Goal: Check status

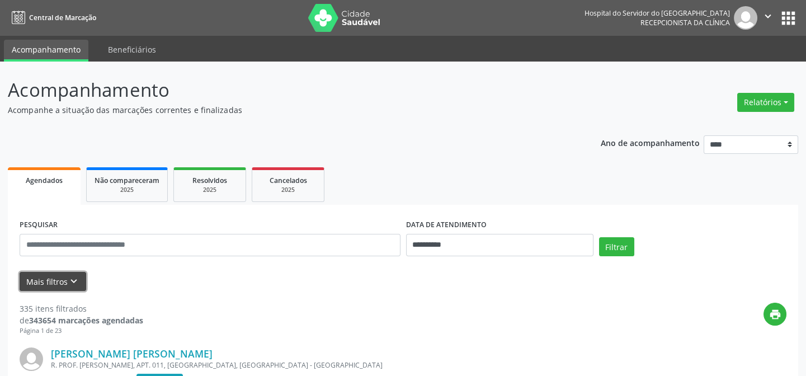
click at [42, 276] on button "Mais filtros keyboard_arrow_down" at bounding box center [53, 282] width 67 height 20
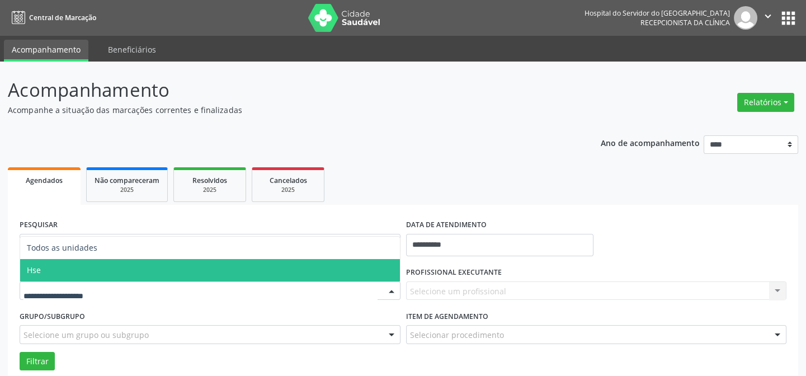
click at [53, 271] on span "Hse" at bounding box center [210, 270] width 380 height 22
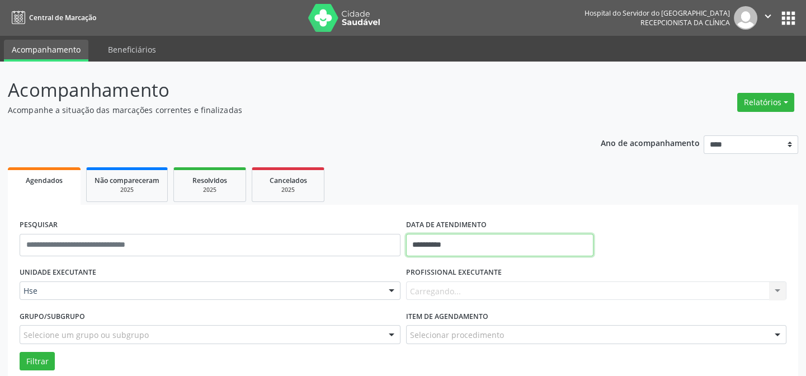
click at [426, 243] on input "**********" at bounding box center [499, 245] width 187 height 22
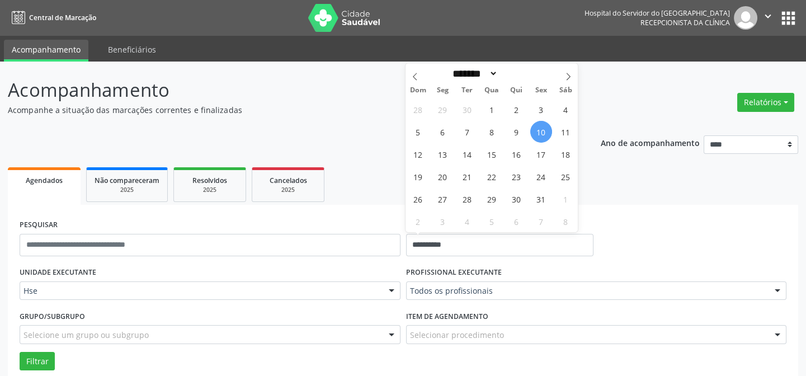
click at [548, 126] on span "10" at bounding box center [541, 132] width 22 height 22
type input "**********"
click at [548, 126] on span "10" at bounding box center [541, 132] width 22 height 22
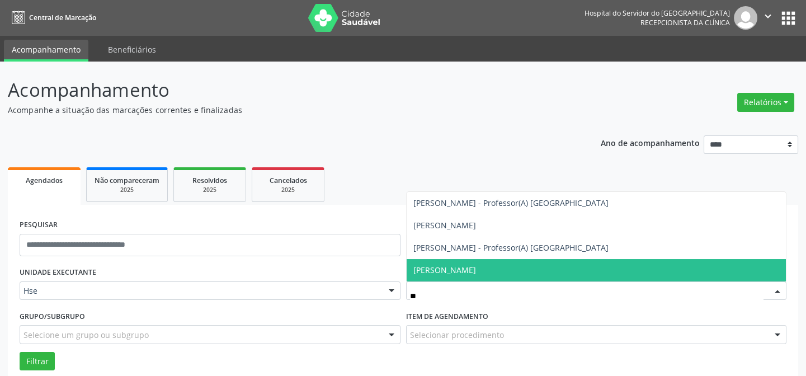
type input "*"
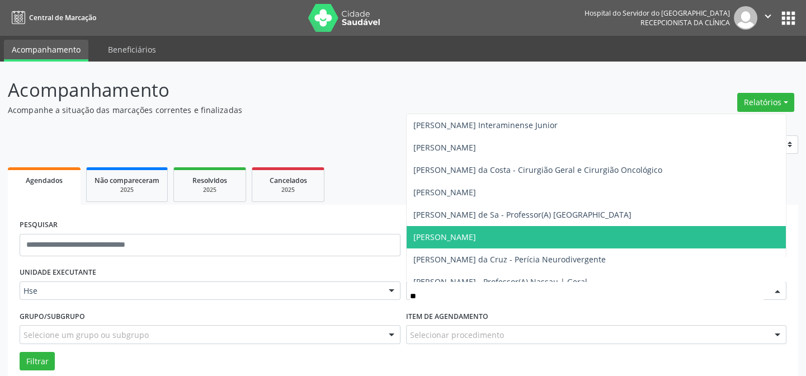
type input "***"
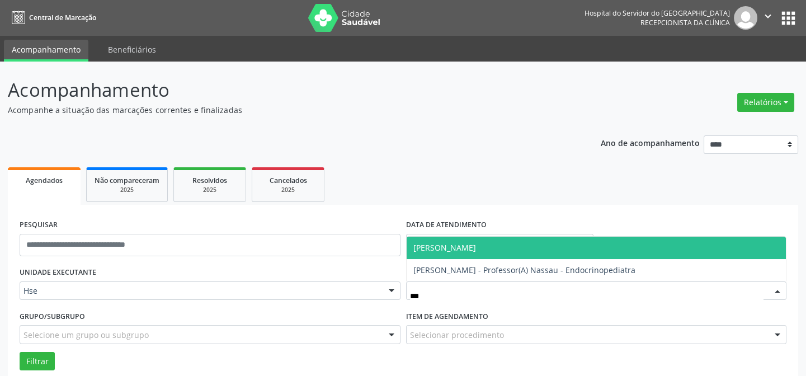
click at [437, 244] on span "[PERSON_NAME]" at bounding box center [444, 247] width 63 height 11
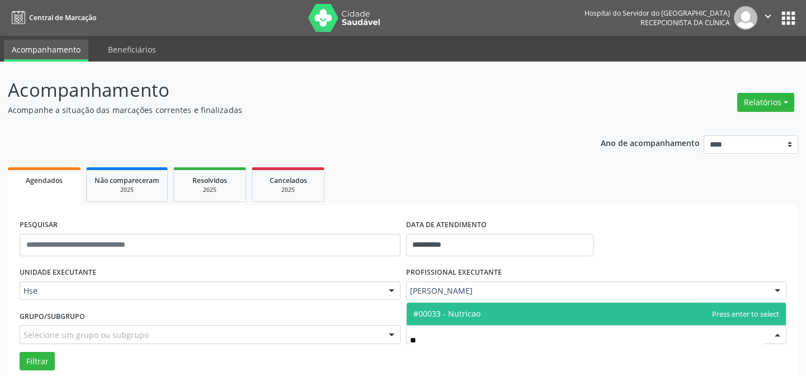
type input "***"
click at [425, 309] on span "#00033 - Nutricao" at bounding box center [446, 313] width 67 height 11
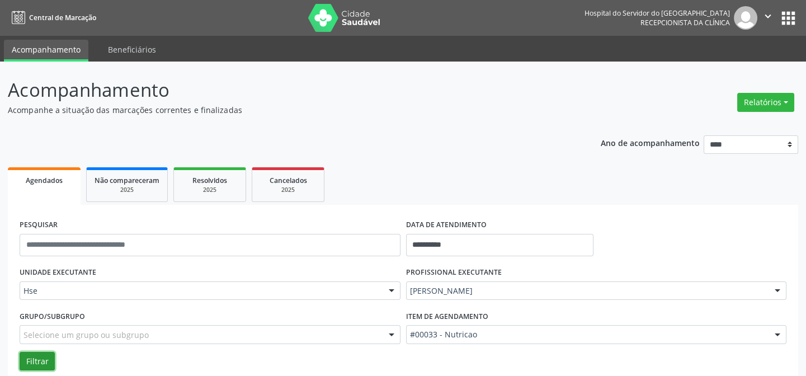
click at [26, 363] on button "Filtrar" at bounding box center [37, 361] width 35 height 19
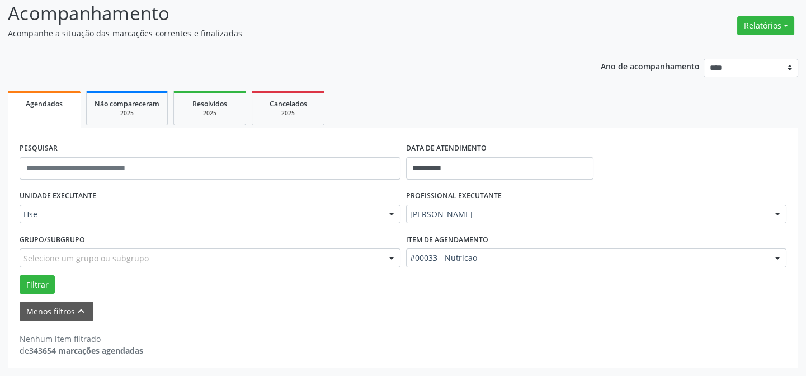
scroll to position [76, 0]
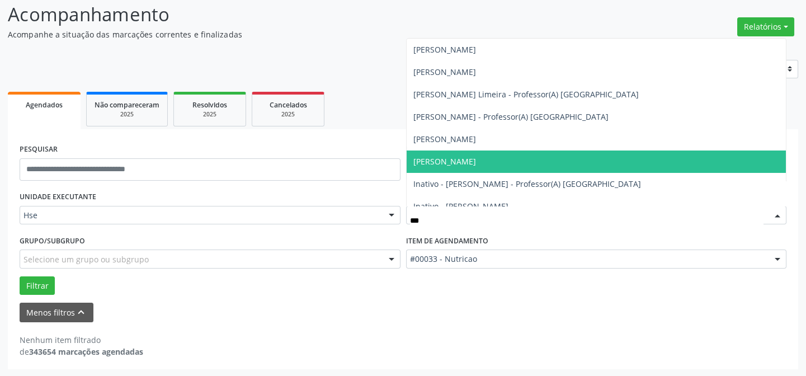
type input "****"
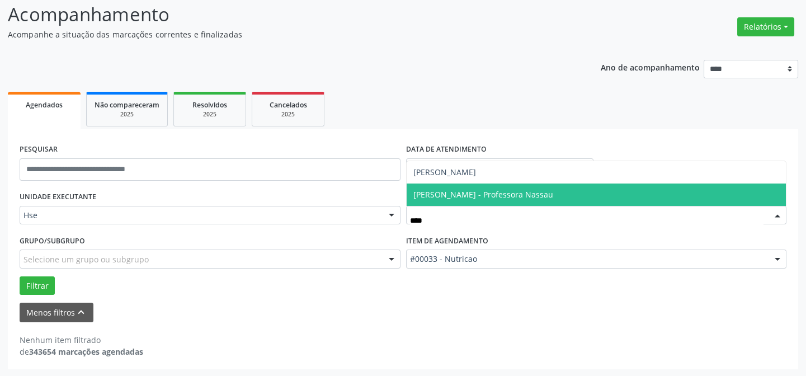
click at [445, 197] on span "[PERSON_NAME] - Professora Nassau" at bounding box center [483, 194] width 140 height 11
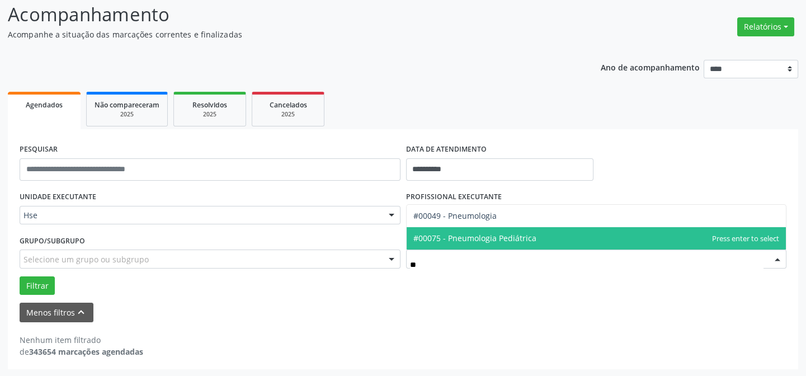
type input "***"
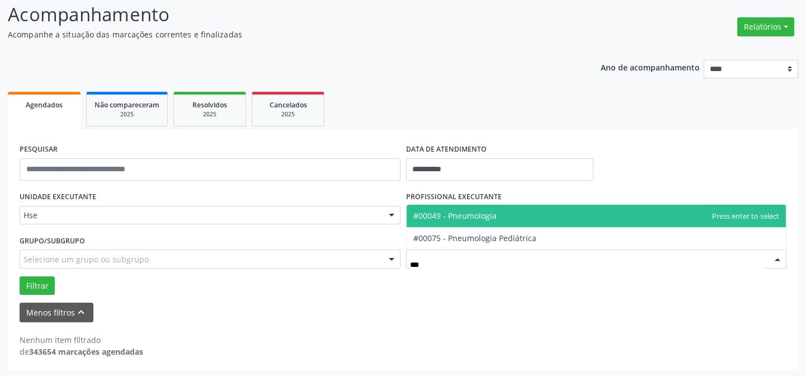
click at [465, 212] on span "#00049 - Pneumologia" at bounding box center [454, 215] width 83 height 11
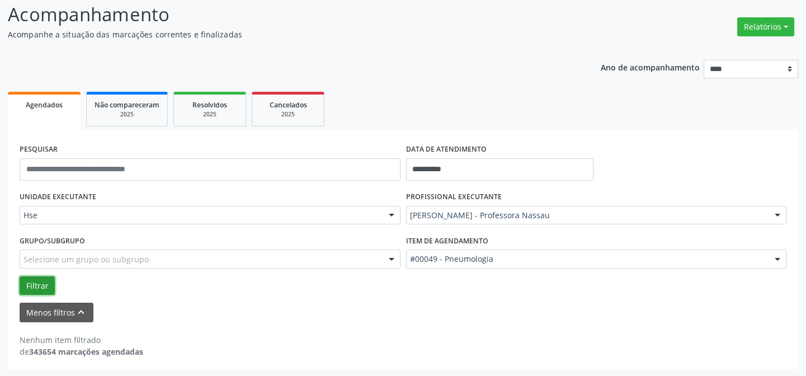
click at [29, 283] on button "Filtrar" at bounding box center [37, 285] width 35 height 19
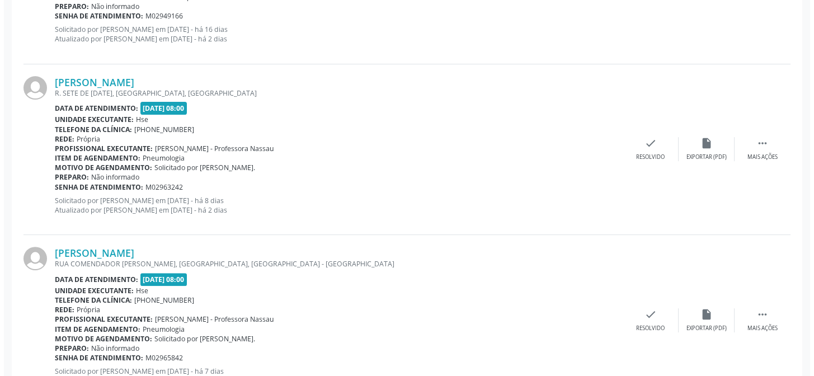
scroll to position [938, 0]
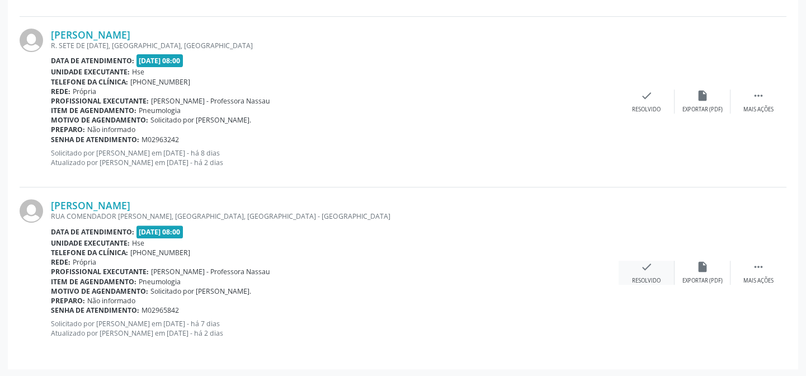
click at [646, 274] on div "check Resolvido" at bounding box center [647, 273] width 56 height 24
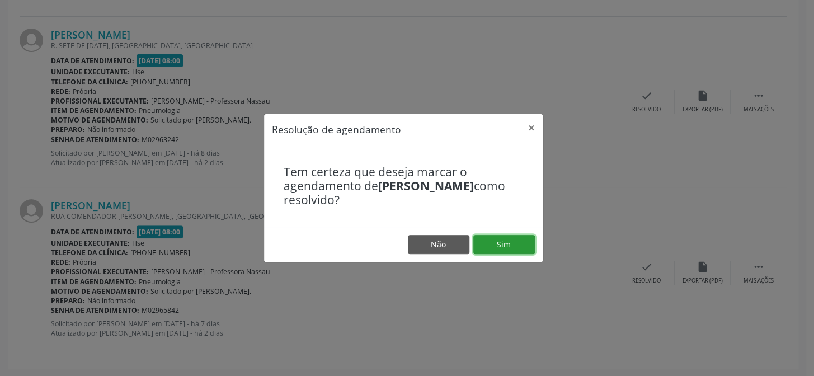
click at [500, 243] on button "Sim" at bounding box center [504, 244] width 62 height 19
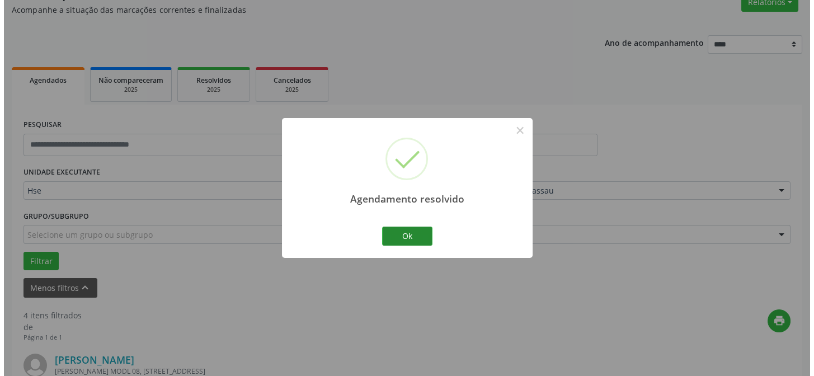
scroll to position [767, 0]
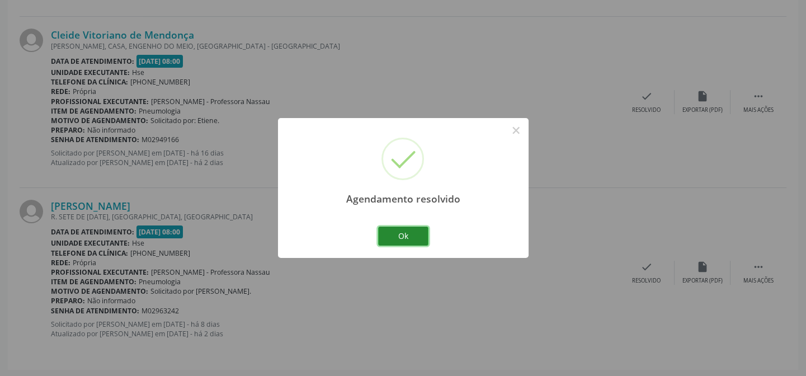
click at [409, 236] on button "Ok" at bounding box center [403, 236] width 50 height 19
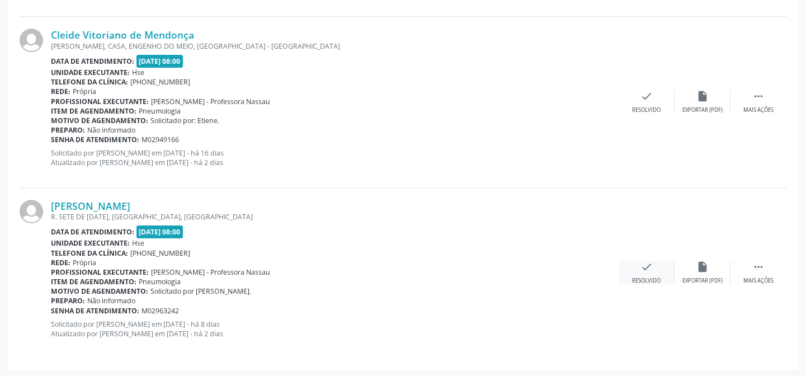
click at [660, 279] on div "Resolvido" at bounding box center [646, 281] width 29 height 8
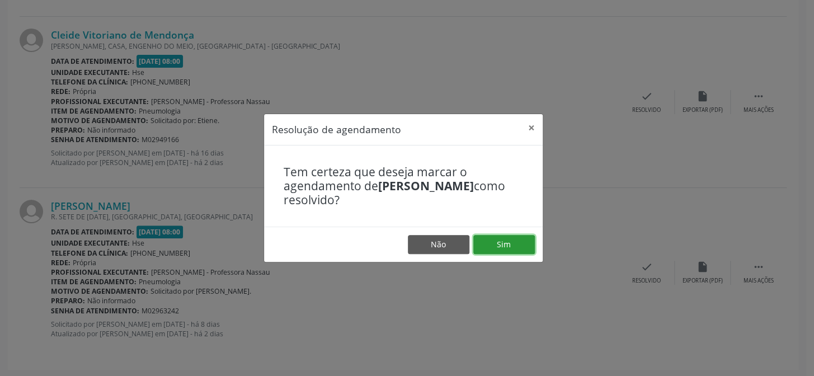
click at [496, 240] on button "Sim" at bounding box center [504, 244] width 62 height 19
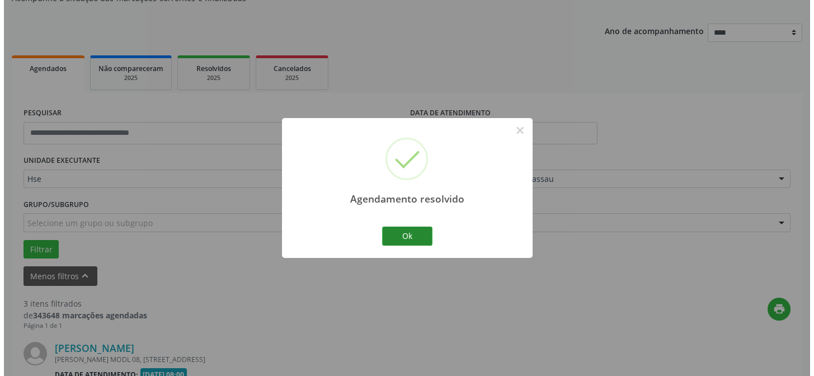
scroll to position [597, 0]
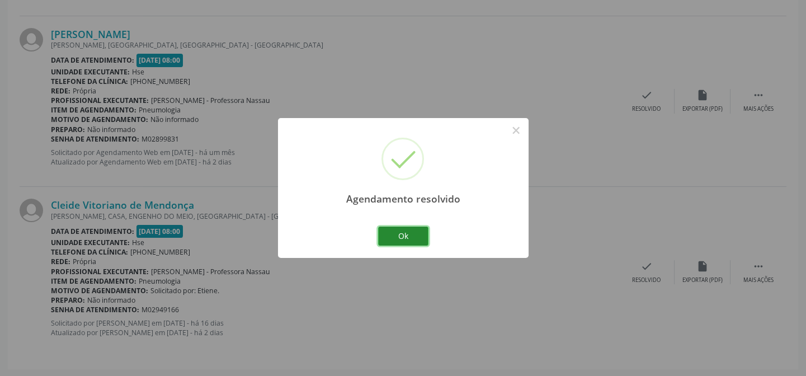
click at [402, 233] on button "Ok" at bounding box center [403, 236] width 50 height 19
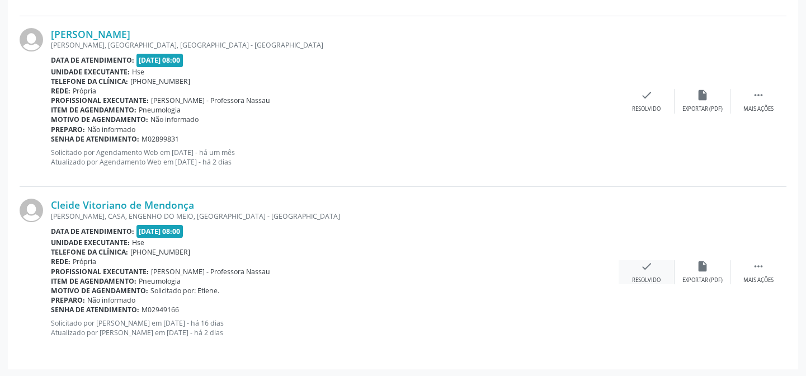
click at [653, 276] on div "Resolvido" at bounding box center [646, 280] width 29 height 8
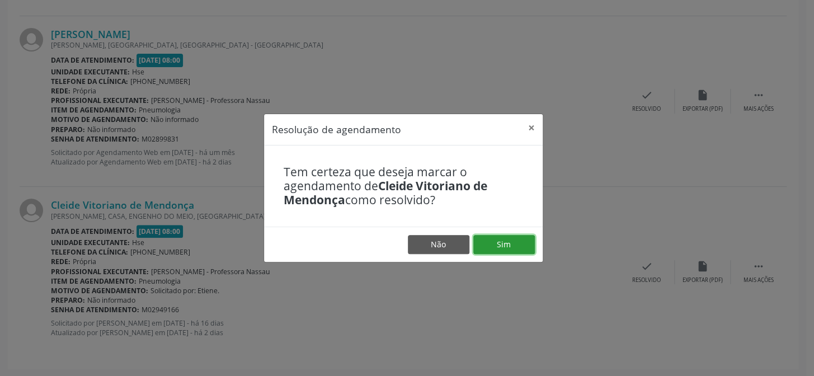
click at [512, 246] on button "Sim" at bounding box center [504, 244] width 62 height 19
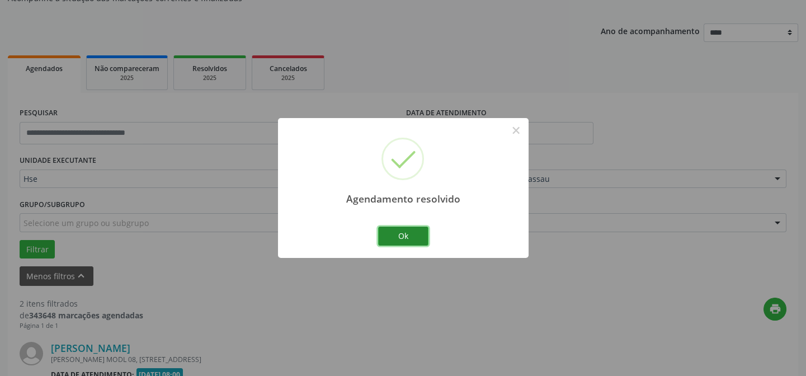
scroll to position [426, 0]
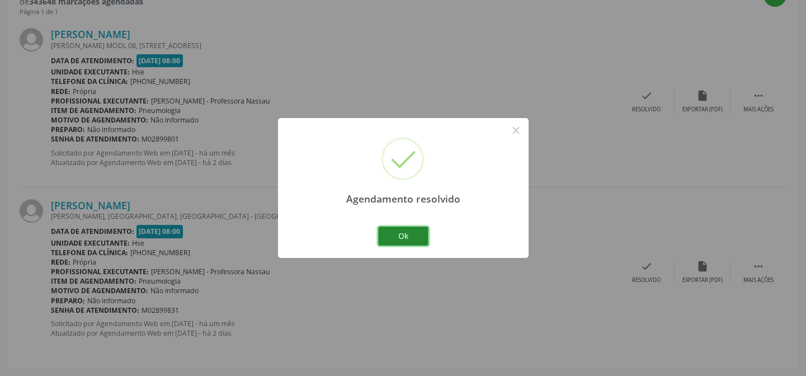
click at [415, 233] on button "Ok" at bounding box center [403, 236] width 50 height 19
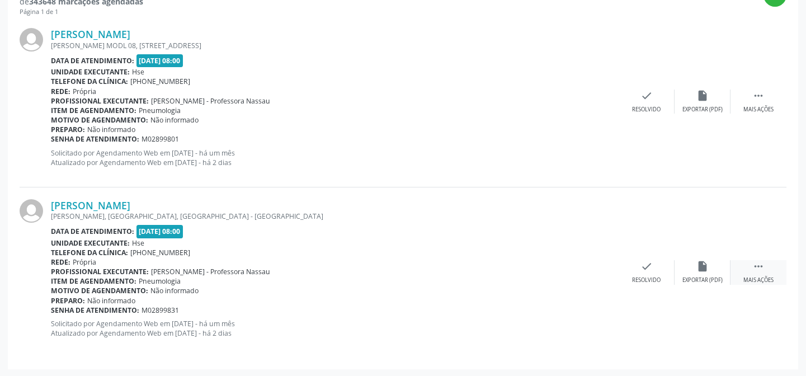
click at [750, 272] on div " Mais ações" at bounding box center [759, 272] width 56 height 24
click at [698, 273] on div "alarm_off Não compareceu" at bounding box center [703, 272] width 56 height 24
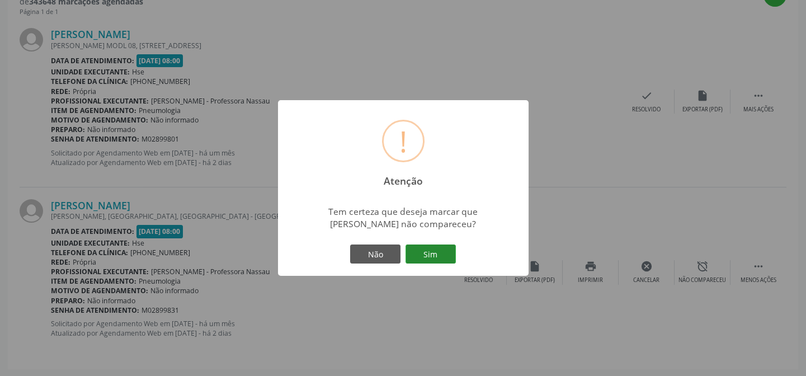
click at [431, 255] on button "Sim" at bounding box center [431, 253] width 50 height 19
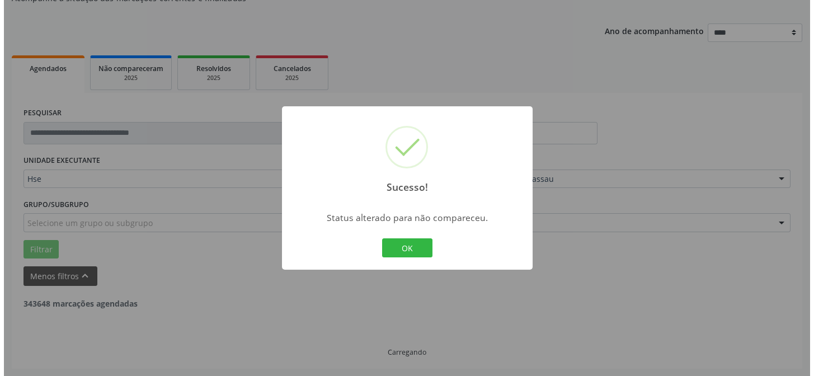
scroll to position [256, 0]
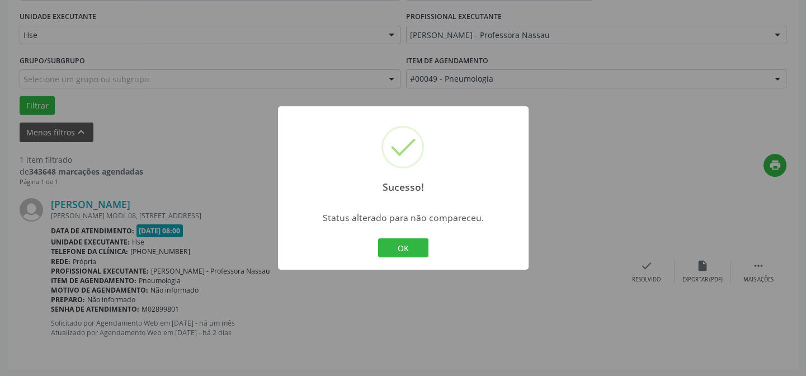
click at [430, 249] on div "OK Cancel" at bounding box center [402, 247] width 55 height 23
click at [408, 244] on button "OK" at bounding box center [403, 247] width 50 height 19
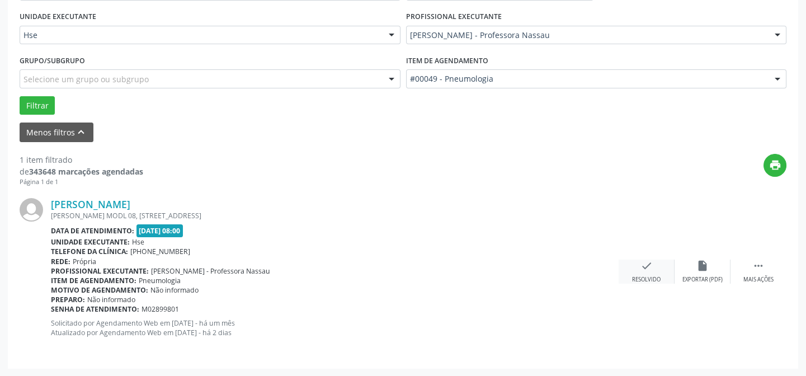
click at [652, 282] on div "Resolvido" at bounding box center [646, 280] width 29 height 8
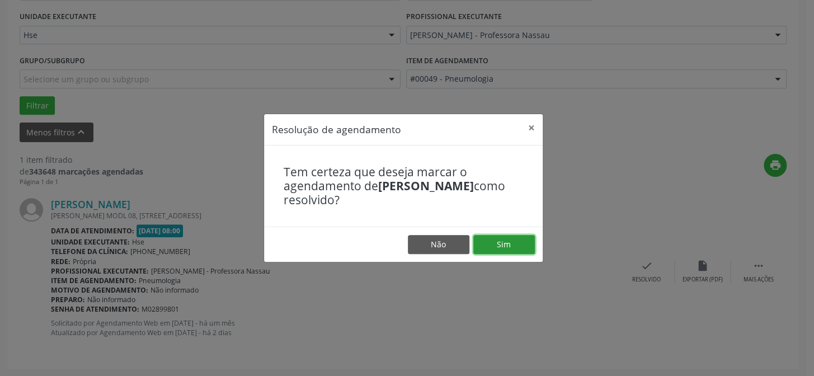
click at [510, 241] on button "Sim" at bounding box center [504, 244] width 62 height 19
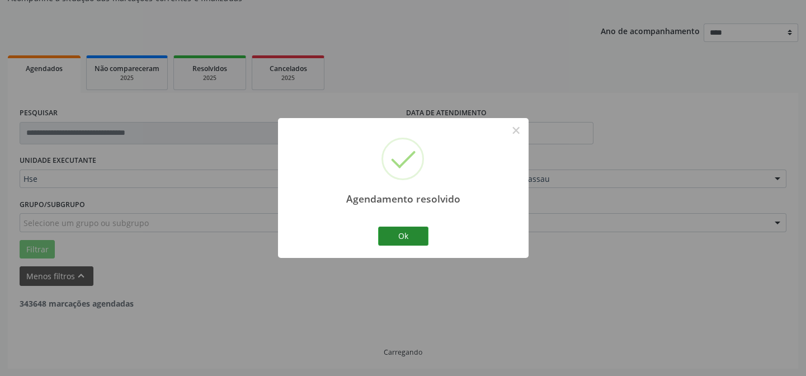
scroll to position [76, 0]
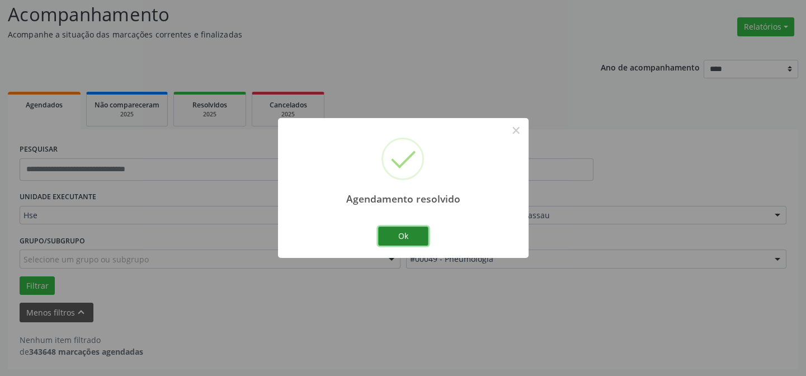
click at [390, 230] on button "Ok" at bounding box center [403, 236] width 50 height 19
